Goal: Find specific page/section: Find specific page/section

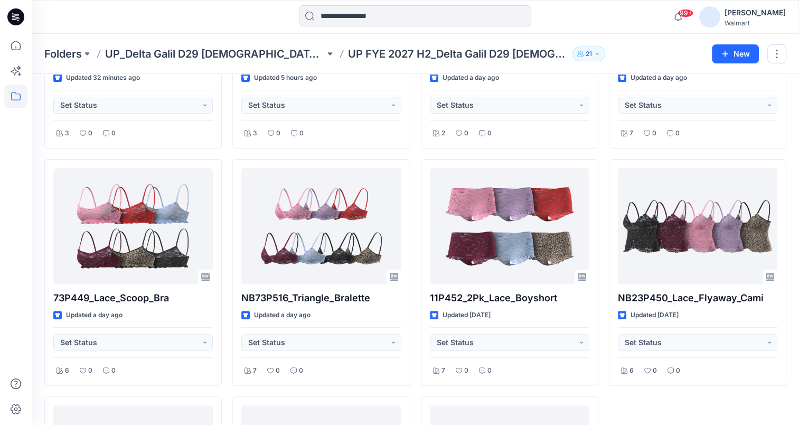
scroll to position [13, 0]
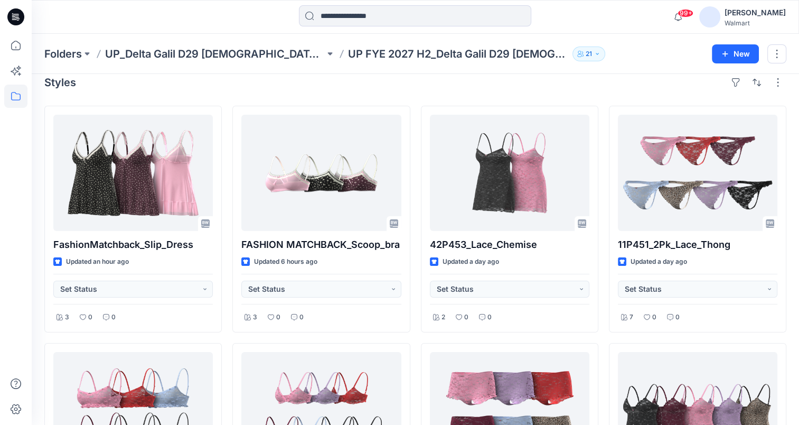
drag, startPoint x: 597, startPoint y: 16, endPoint x: 571, endPoint y: 4, distance: 28.6
click at [597, 16] on div at bounding box center [414, 16] width 383 height 23
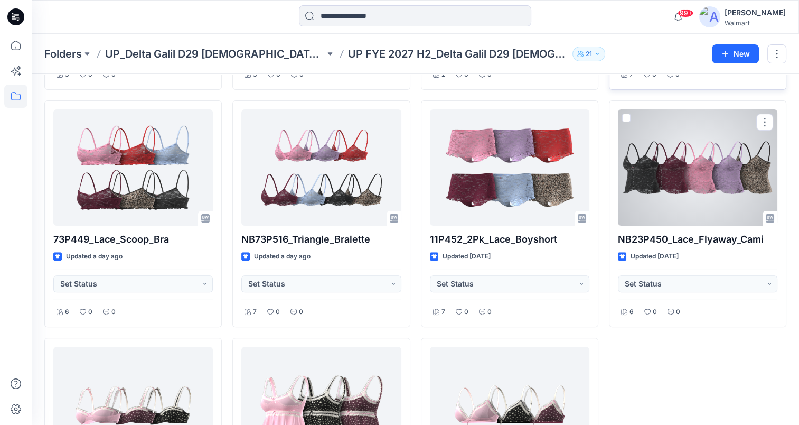
scroll to position [264, 0]
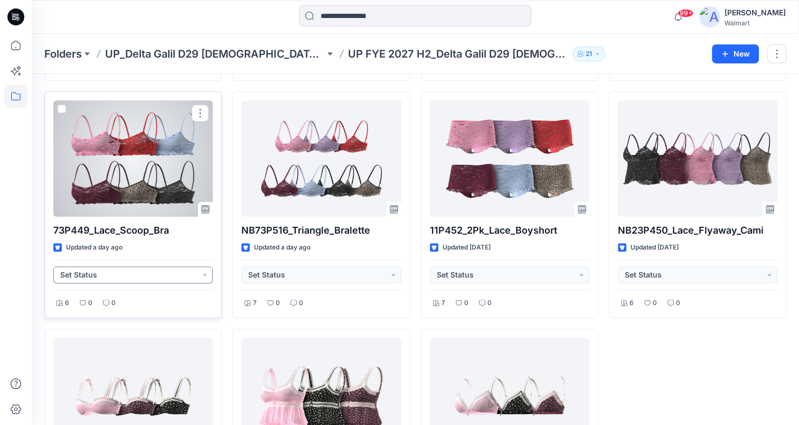
click at [206, 271] on button "Set Status" at bounding box center [132, 274] width 159 height 17
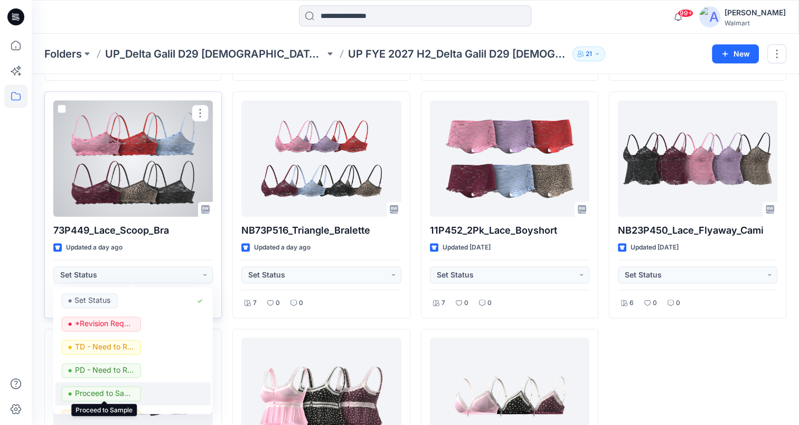
click at [117, 395] on p "Proceed to Sample" at bounding box center [103, 393] width 59 height 14
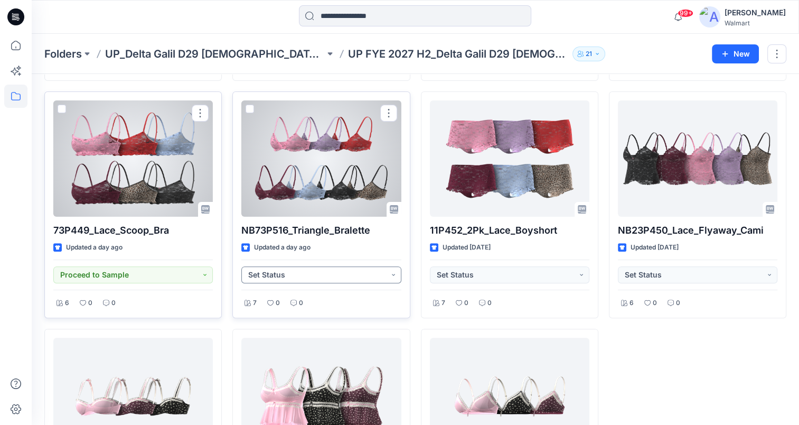
click at [394, 278] on button "Set Status" at bounding box center [320, 274] width 159 height 17
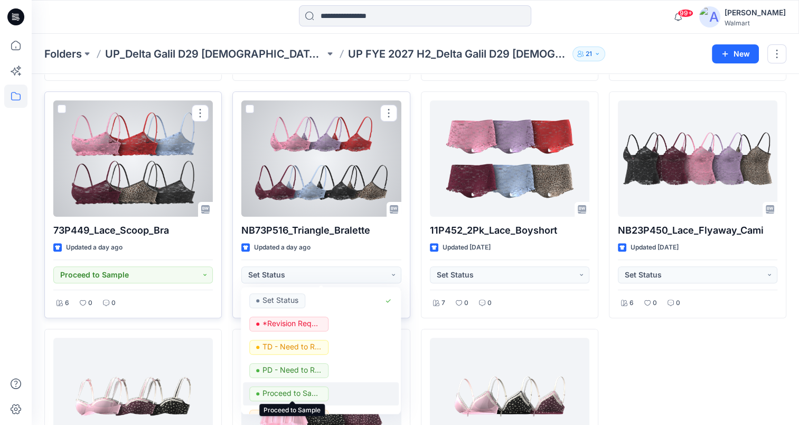
click at [296, 394] on p "Proceed to Sample" at bounding box center [291, 393] width 59 height 14
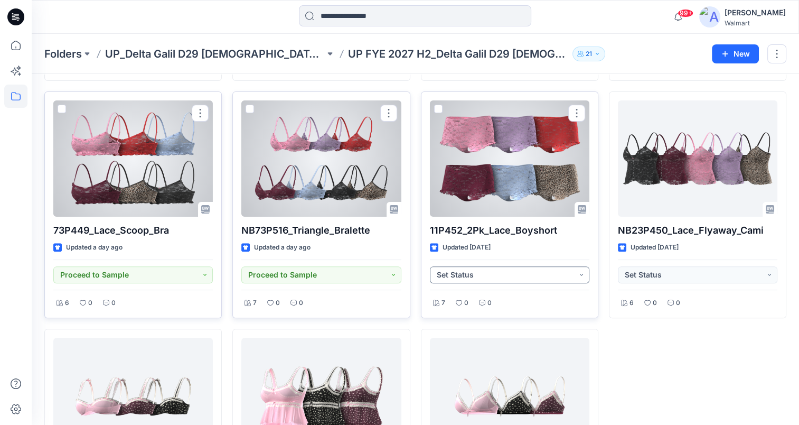
click at [579, 274] on button "Set Status" at bounding box center [509, 274] width 159 height 17
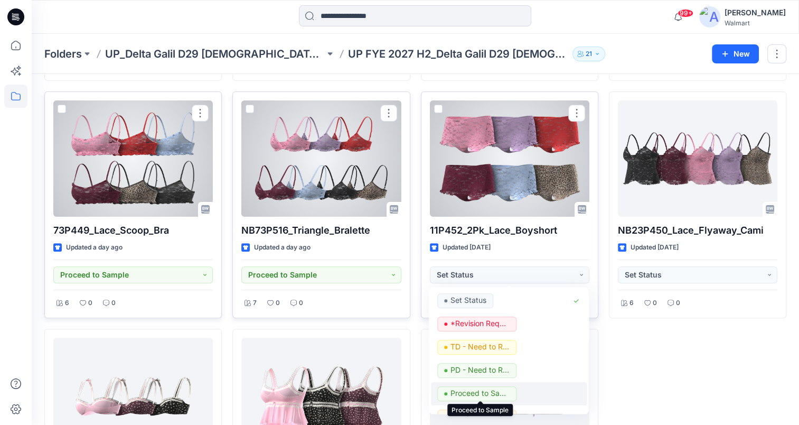
click at [488, 392] on p "Proceed to Sample" at bounding box center [479, 393] width 59 height 14
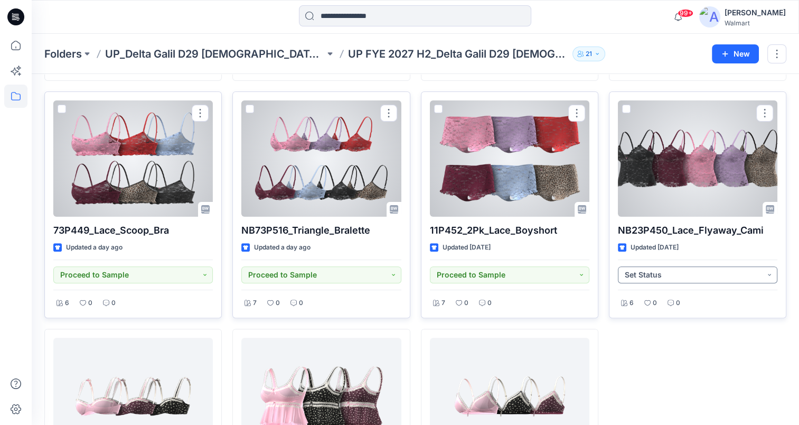
click at [769, 273] on button "Set Status" at bounding box center [697, 274] width 159 height 17
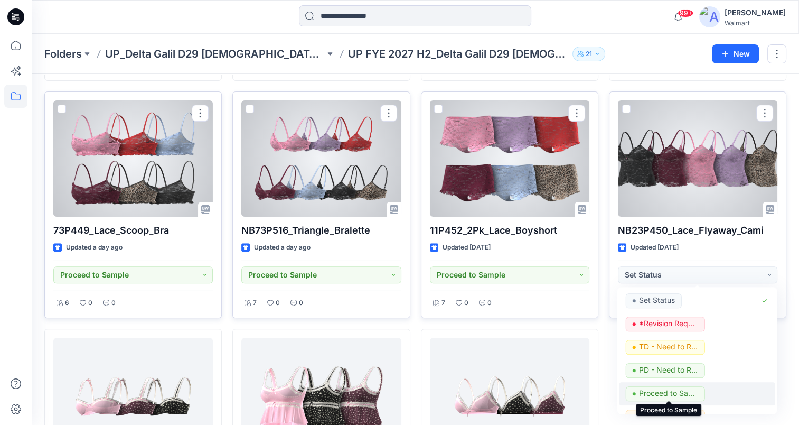
click at [693, 393] on p "Proceed to Sample" at bounding box center [668, 393] width 59 height 14
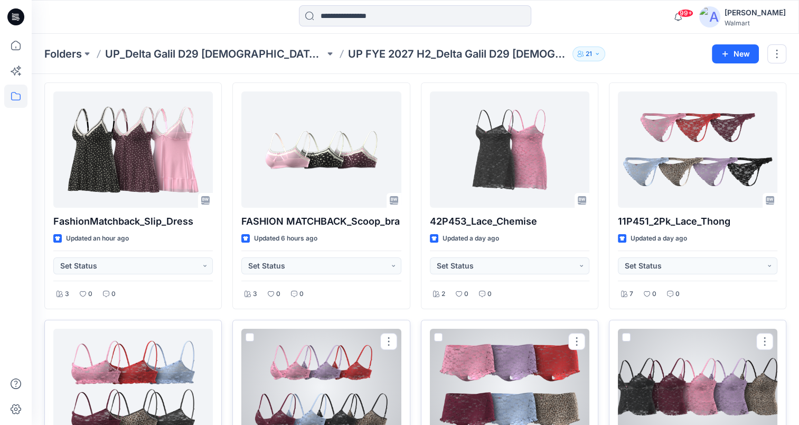
scroll to position [0, 0]
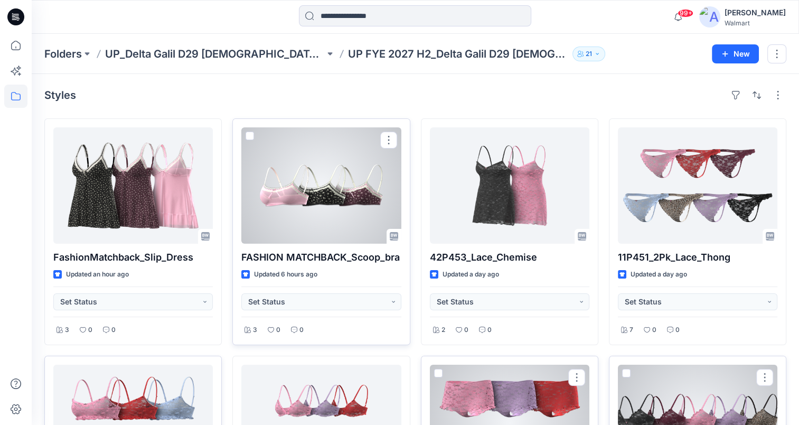
click at [316, 185] on div at bounding box center [320, 185] width 159 height 116
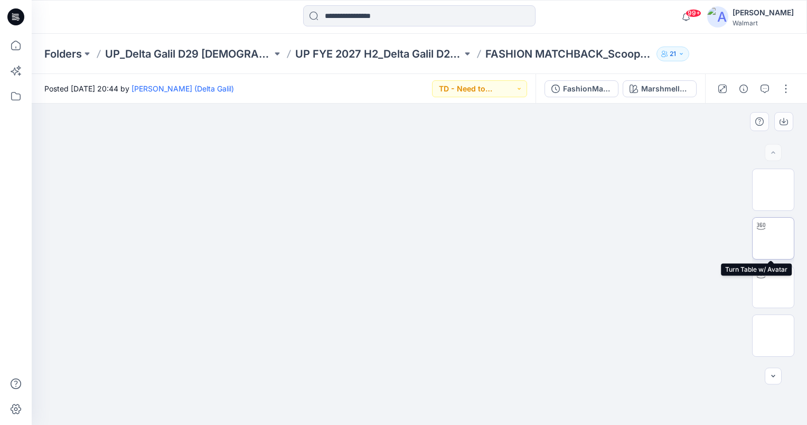
click at [773, 238] on img at bounding box center [773, 238] width 0 height 0
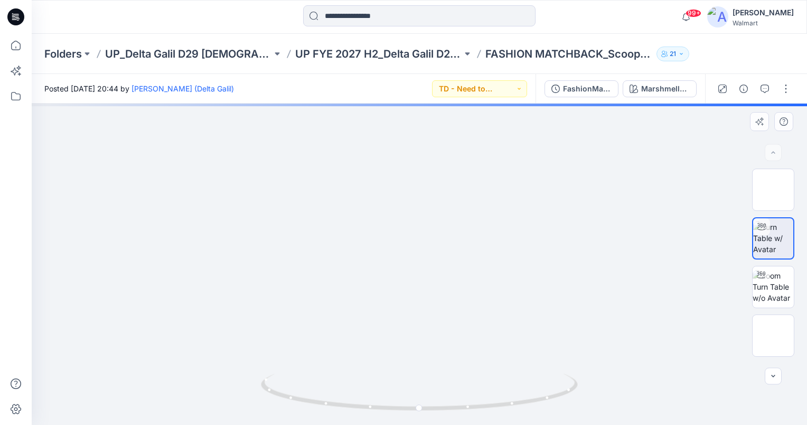
drag, startPoint x: 450, startPoint y: 249, endPoint x: 445, endPoint y: 362, distance: 113.6
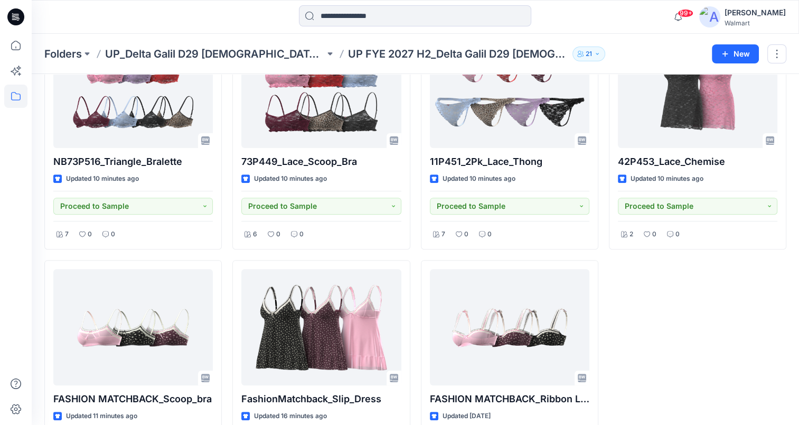
scroll to position [406, 0]
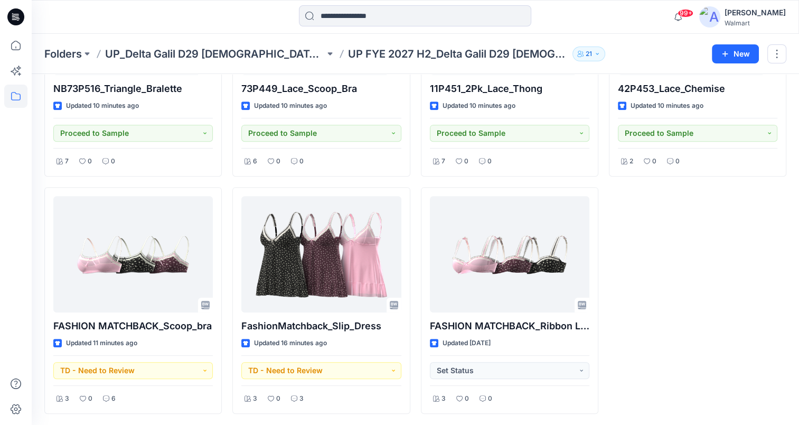
drag, startPoint x: 708, startPoint y: 300, endPoint x: 667, endPoint y: 288, distance: 42.8
click at [708, 300] on div "11P452_2Pk_Lace_Boyshort Updated 10 minutes ago Proceed to Sample 7 0 0 42P453_…" at bounding box center [697, 63] width 177 height 701
